Goal: Information Seeking & Learning: Learn about a topic

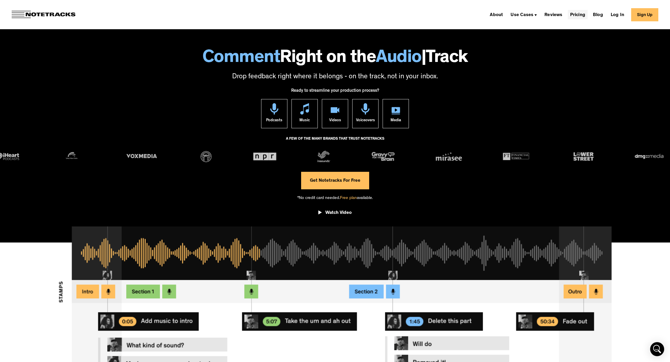
click at [568, 15] on link "Pricing" at bounding box center [578, 14] width 20 height 9
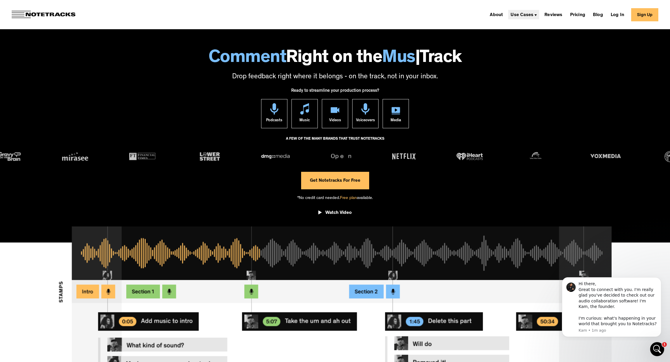
click at [524, 14] on div "Use Cases" at bounding box center [522, 15] width 23 height 5
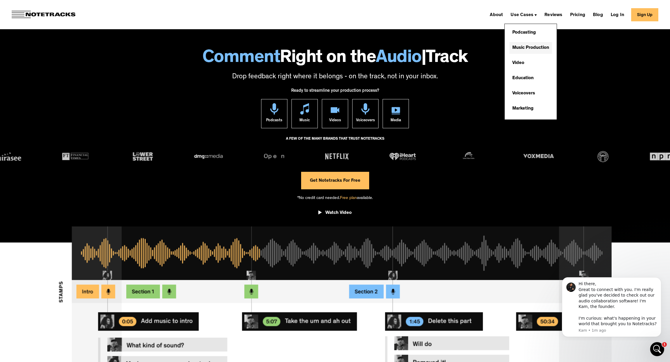
click at [520, 46] on link "Music Production" at bounding box center [530, 48] width 43 height 12
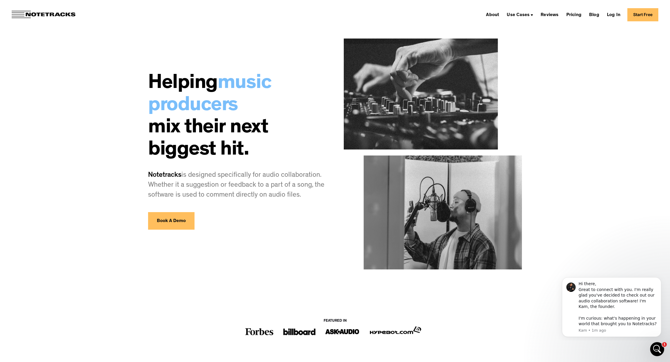
click at [176, 223] on link "Book A Demo" at bounding box center [171, 221] width 46 height 18
